Goal: Task Accomplishment & Management: Use online tool/utility

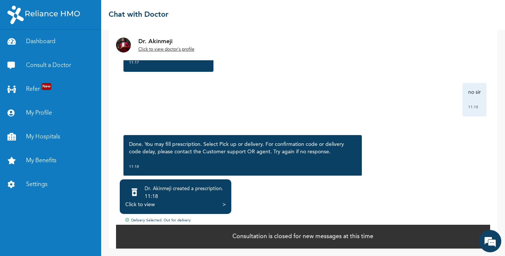
scroll to position [180, 0]
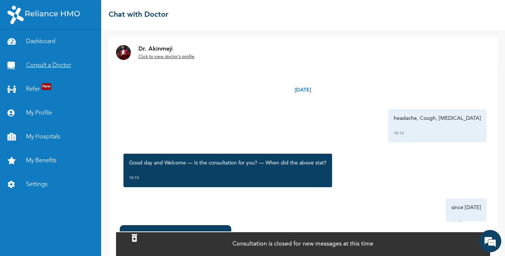
click at [61, 68] on link "Consult a Doctor" at bounding box center [50, 66] width 101 height 24
